Goal: Task Accomplishment & Management: Complete application form

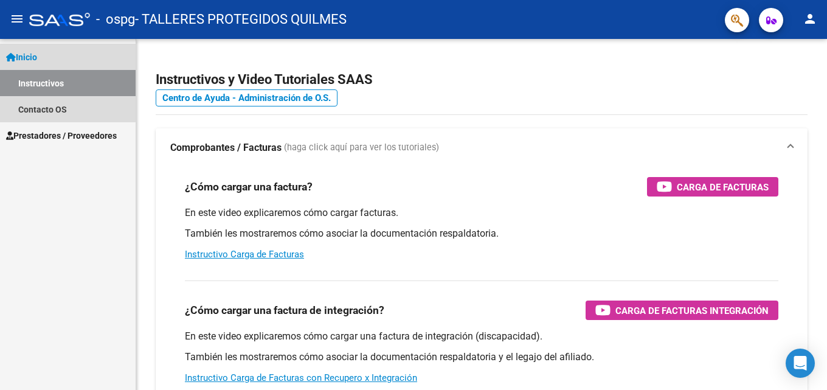
click at [37, 56] on span "Inicio" at bounding box center [21, 56] width 31 height 13
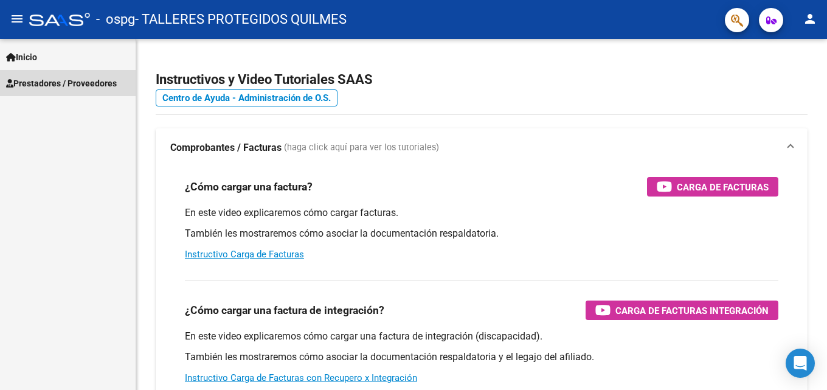
click at [38, 82] on span "Prestadores / Proveedores" at bounding box center [61, 83] width 111 height 13
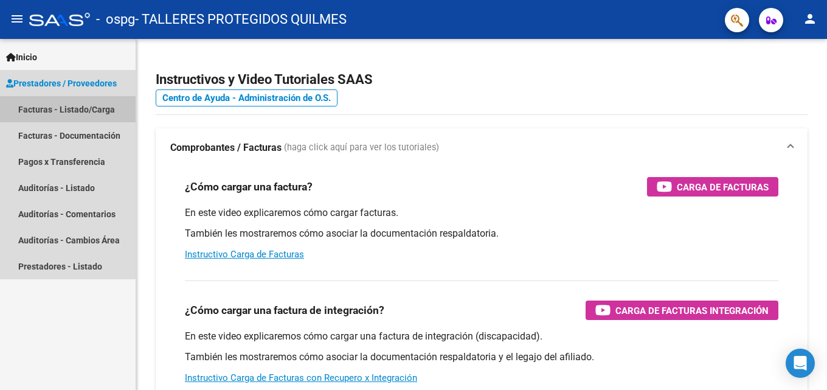
click at [72, 111] on link "Facturas - Listado/Carga" at bounding box center [68, 109] width 136 height 26
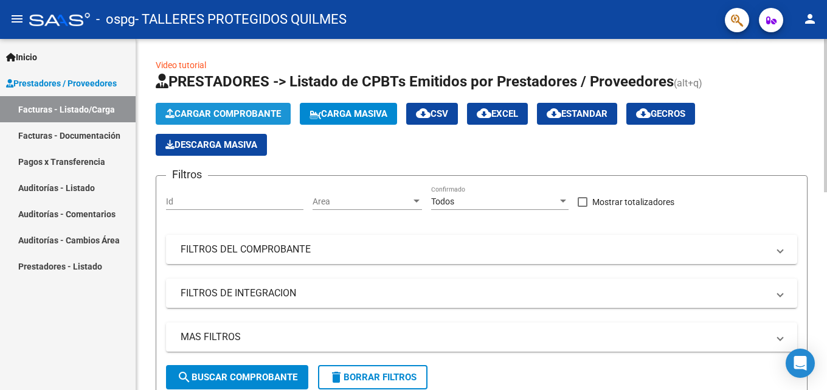
click at [243, 111] on span "Cargar Comprobante" at bounding box center [223, 113] width 116 height 11
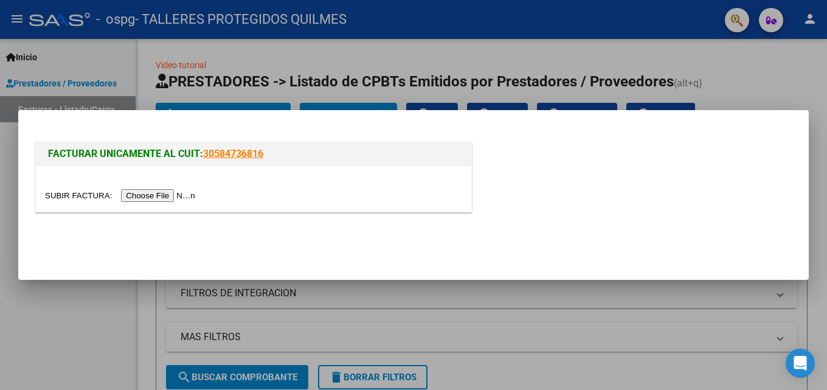
click at [190, 197] on input "file" at bounding box center [122, 195] width 154 height 13
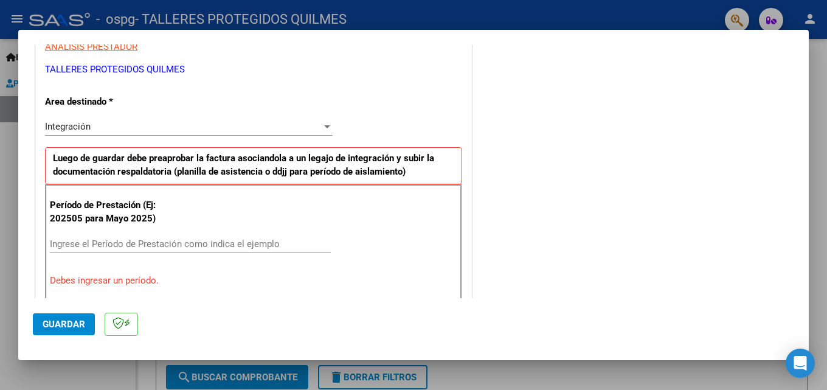
scroll to position [297, 0]
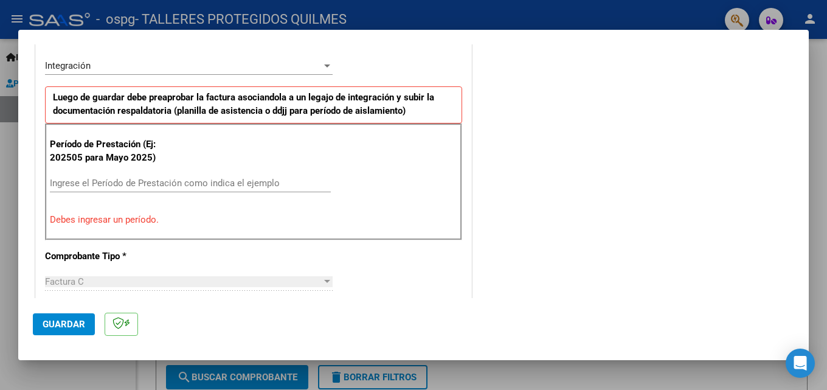
click at [102, 191] on div "Ingrese el Período de Prestación como indica el ejemplo" at bounding box center [190, 183] width 281 height 18
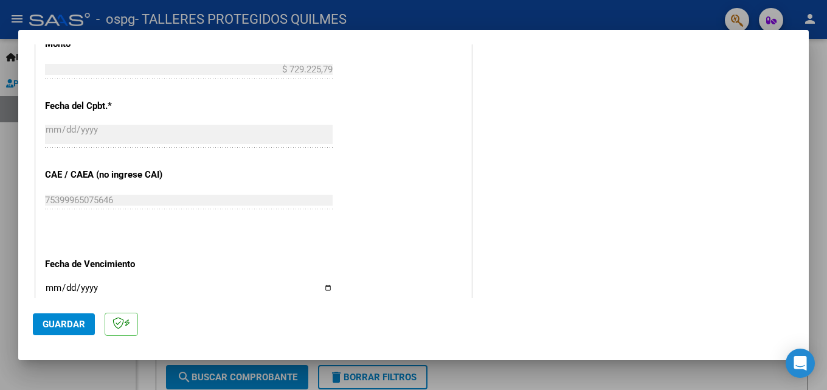
scroll to position [723, 0]
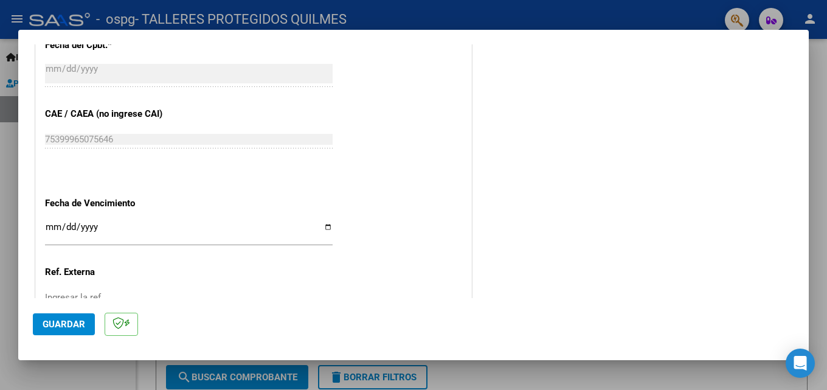
type input "202509"
click at [50, 228] on input "Ingresar la fecha" at bounding box center [189, 231] width 288 height 19
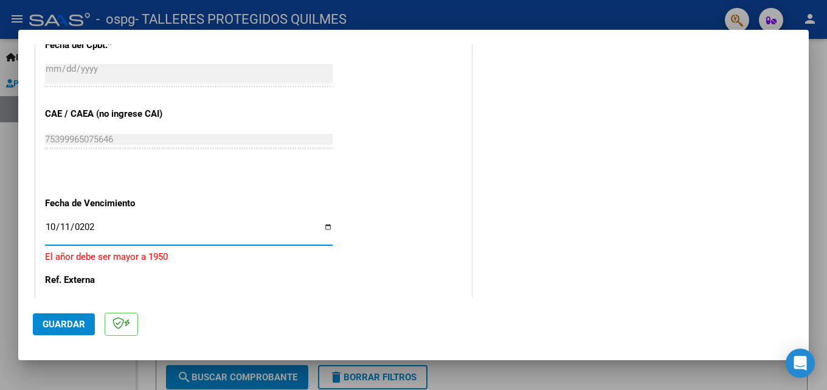
type input "[DATE]"
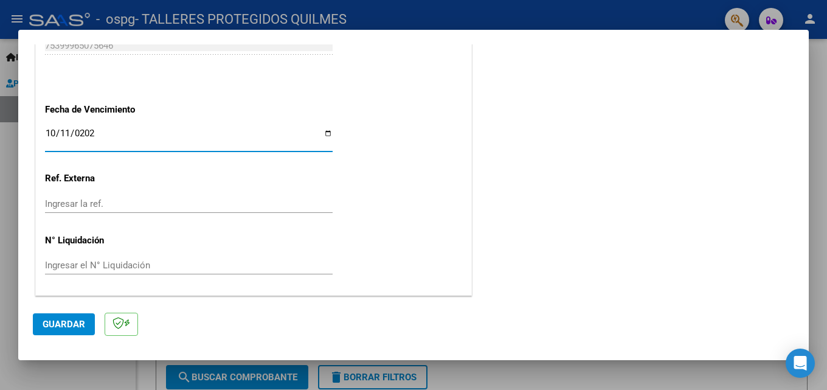
click at [47, 330] on button "Guardar" at bounding box center [64, 324] width 62 height 22
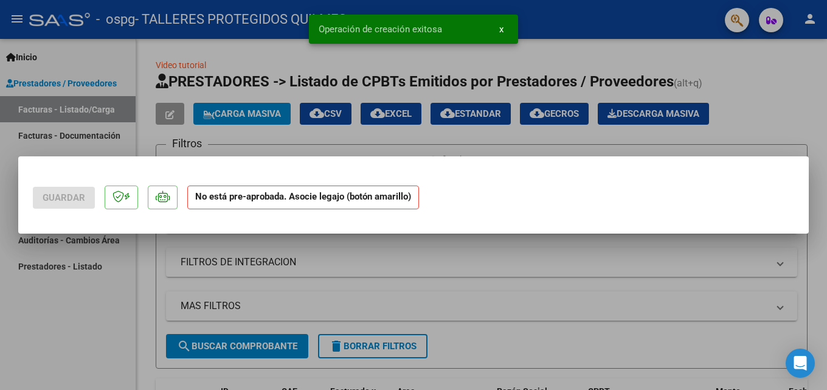
scroll to position [0, 0]
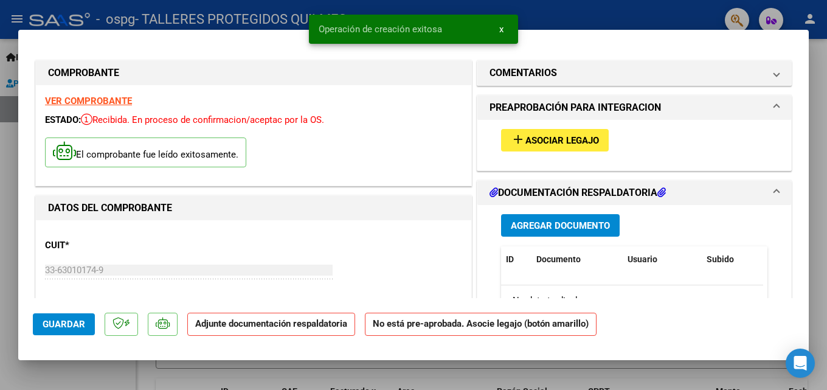
click at [523, 126] on div "add Asociar Legajo" at bounding box center [634, 140] width 285 height 41
click at [519, 140] on mat-icon "add" at bounding box center [518, 139] width 15 height 15
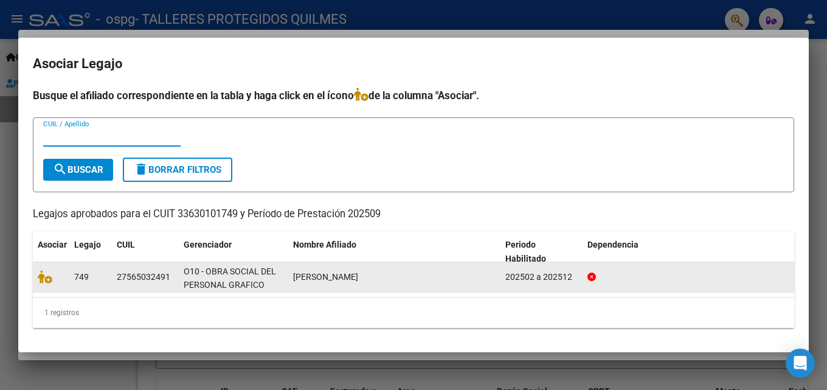
click at [58, 278] on div at bounding box center [51, 277] width 27 height 14
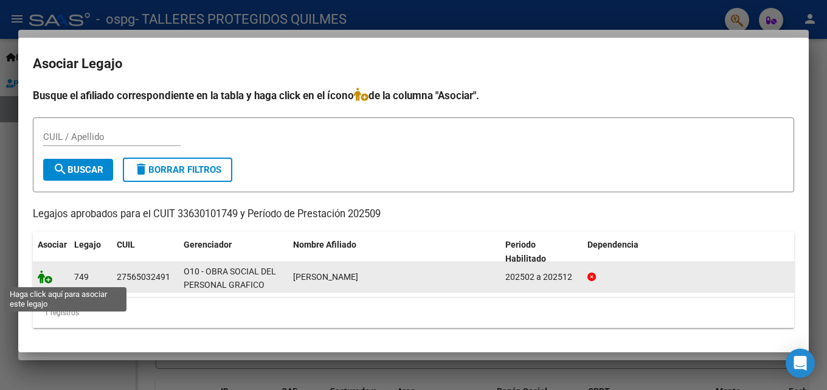
click at [41, 280] on icon at bounding box center [45, 276] width 15 height 13
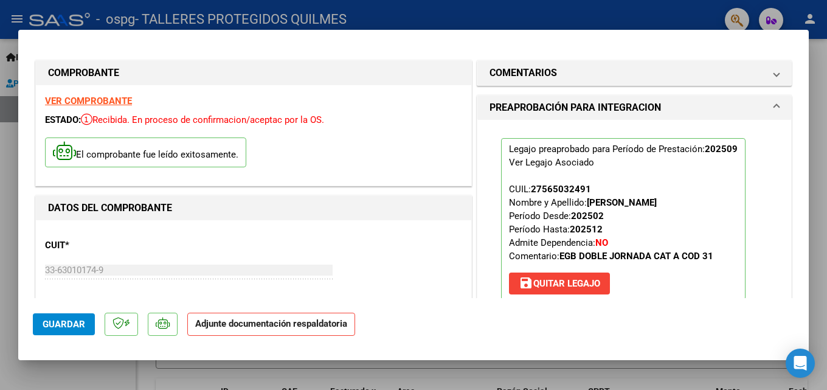
scroll to position [122, 0]
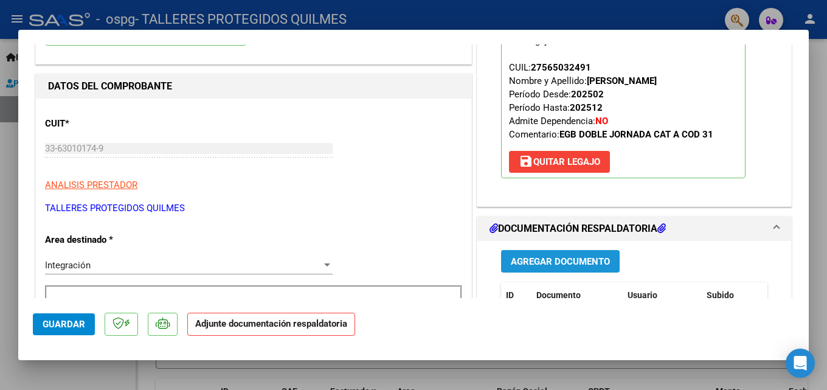
click at [576, 261] on span "Agregar Documento" at bounding box center [560, 261] width 99 height 11
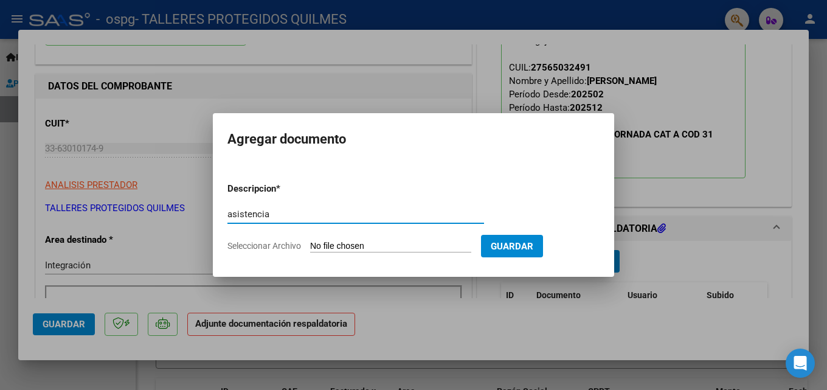
click at [232, 215] on input "asistencia" at bounding box center [355, 214] width 257 height 11
type input "Asistencia"
click at [237, 245] on span "Seleccionar Archivo" at bounding box center [264, 246] width 74 height 10
click at [310, 245] on input "Seleccionar Archivo" at bounding box center [390, 247] width 161 height 12
type input "C:\fakepath\ASISTENCIA.pdf"
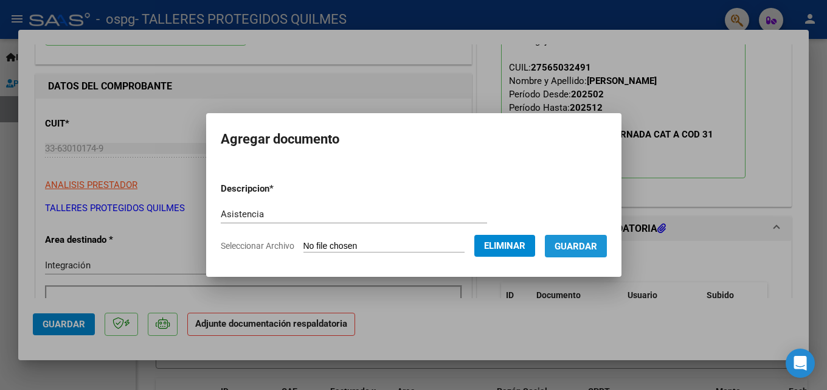
click at [591, 246] on span "Guardar" at bounding box center [576, 246] width 43 height 11
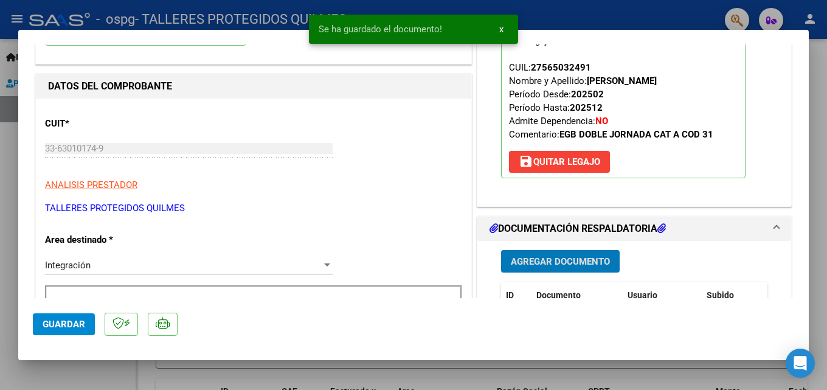
click at [549, 264] on span "Agregar Documento" at bounding box center [560, 261] width 99 height 11
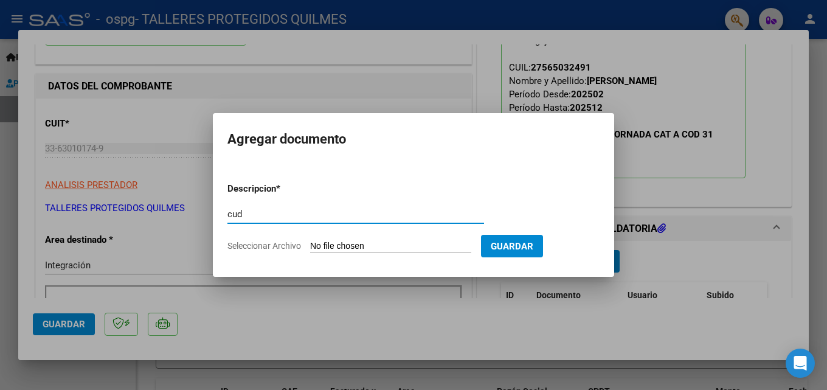
type input "cud"
click at [240, 248] on span "Seleccionar Archivo" at bounding box center [264, 246] width 74 height 10
click at [310, 248] on input "Seleccionar Archivo" at bounding box center [390, 247] width 161 height 12
type input "C:\fakepath\CUD.pdf"
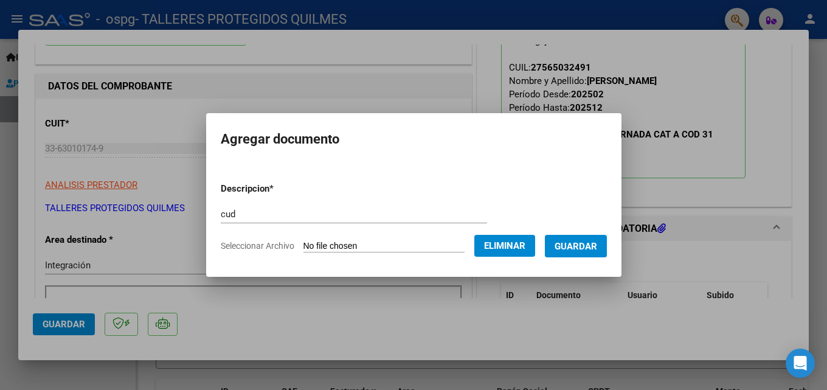
click at [588, 244] on span "Guardar" at bounding box center [576, 246] width 43 height 11
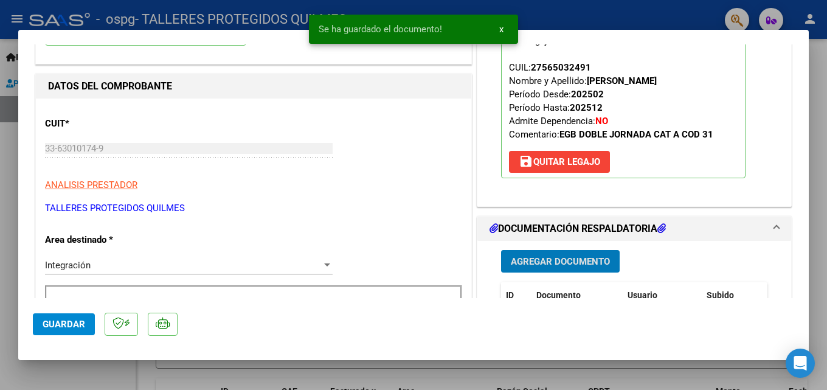
click at [530, 261] on span "Agregar Documento" at bounding box center [560, 261] width 99 height 11
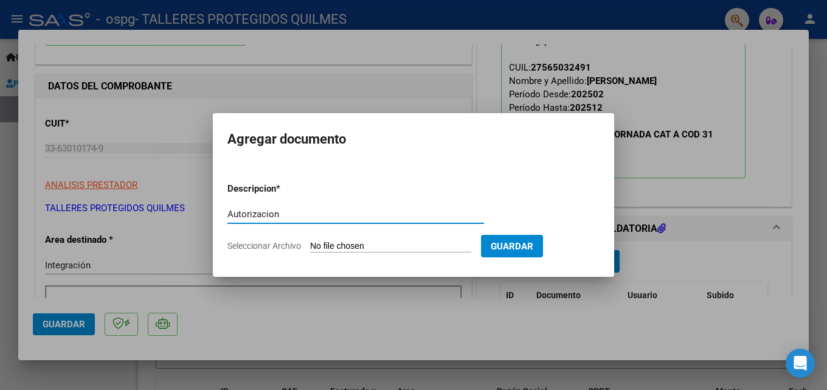
type input "Autorizacion"
click at [283, 246] on span "Seleccionar Archivo" at bounding box center [264, 246] width 74 height 10
click at [310, 246] on input "Seleccionar Archivo" at bounding box center [390, 247] width 161 height 12
type input "C:\fakepath\AUTORIZACIONES 2025.odt2.odt"
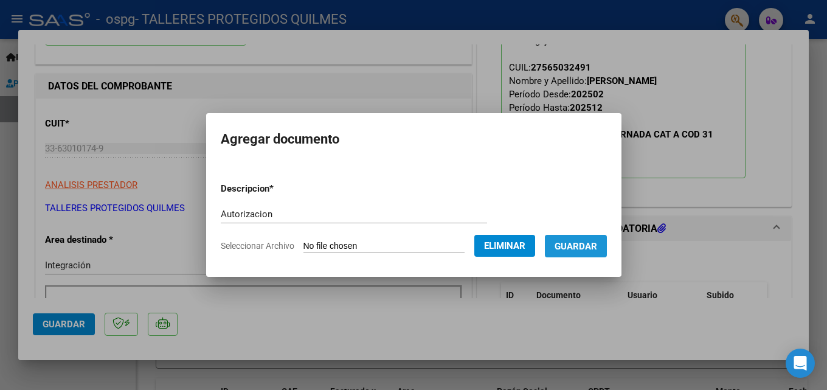
click at [591, 244] on span "Guardar" at bounding box center [576, 246] width 43 height 11
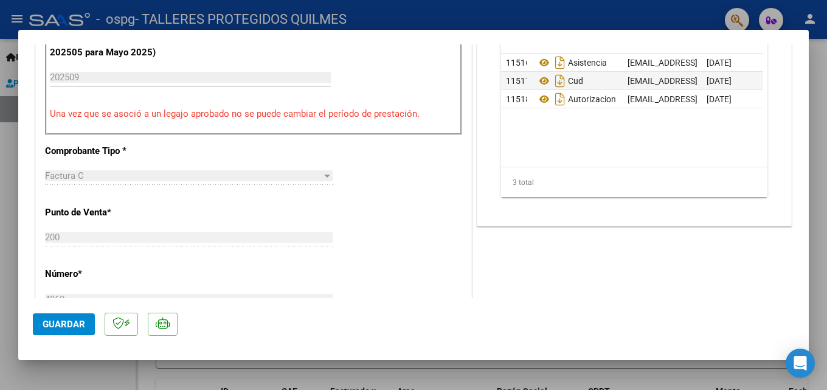
scroll to position [414, 0]
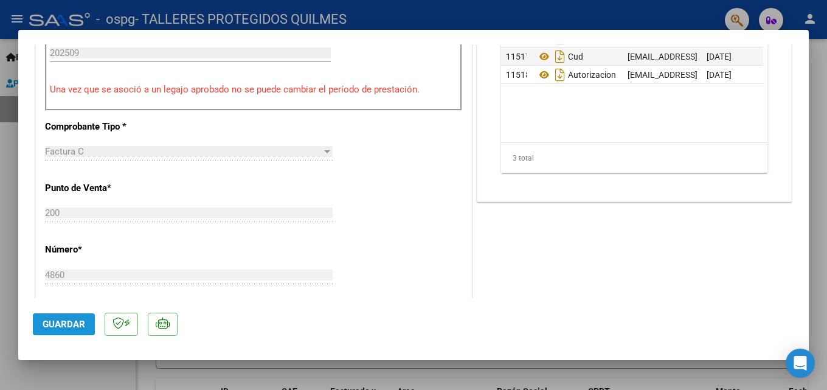
click at [53, 325] on span "Guardar" at bounding box center [64, 324] width 43 height 11
click at [57, 327] on span "Guardar" at bounding box center [64, 324] width 43 height 11
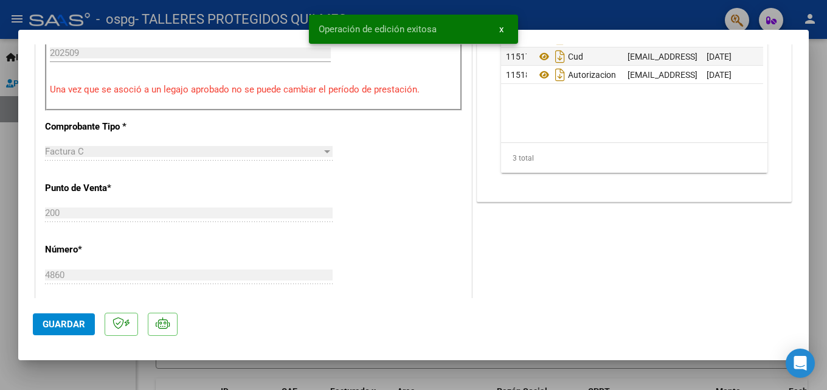
click at [501, 29] on span "x" at bounding box center [501, 29] width 4 height 11
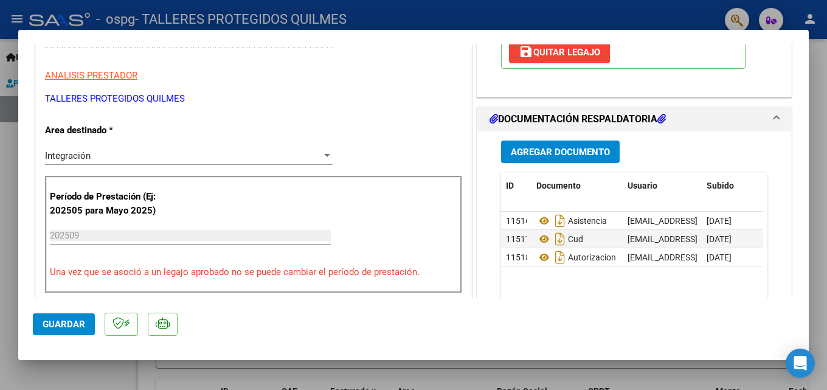
scroll to position [0, 0]
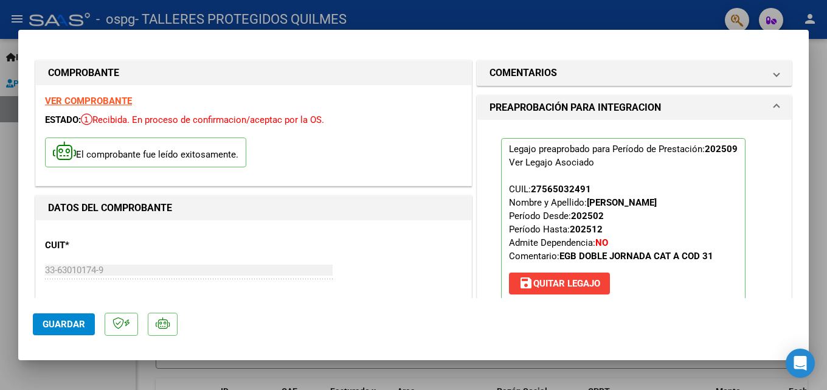
click at [617, 18] on div at bounding box center [413, 195] width 827 height 390
type input "$ 0,00"
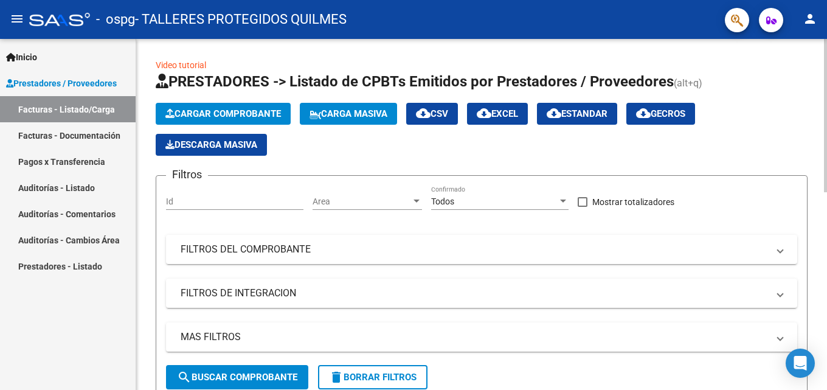
scroll to position [182, 0]
